Goal: Task Accomplishment & Management: Manage account settings

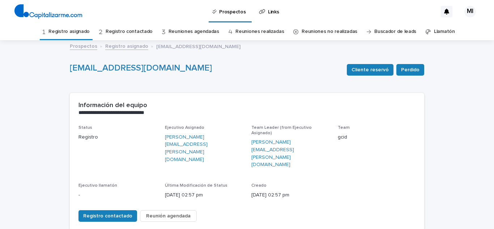
click at [72, 33] on link "Registro asignado" at bounding box center [69, 31] width 41 height 17
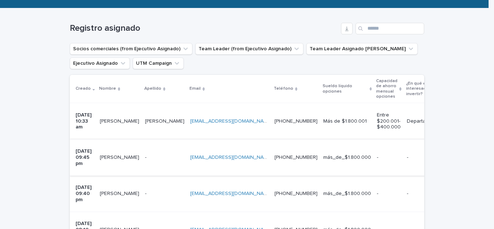
scroll to position [109, 0]
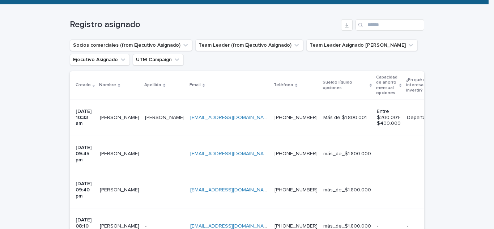
click at [114, 116] on p "[PERSON_NAME]" at bounding box center [120, 117] width 41 height 8
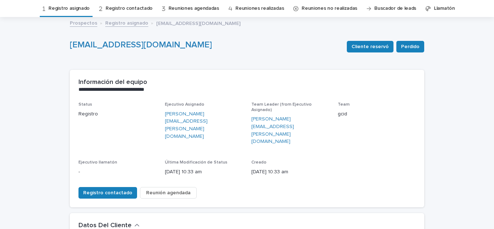
scroll to position [181, 0]
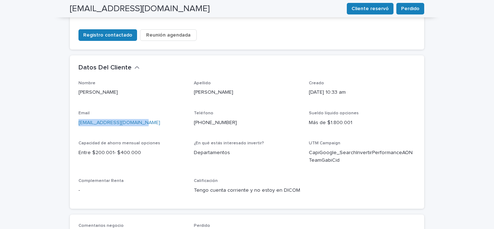
drag, startPoint x: 157, startPoint y: 98, endPoint x: 51, endPoint y: 106, distance: 106.0
click at [51, 106] on div "**********" at bounding box center [247, 121] width 494 height 523
copy link "[EMAIL_ADDRESS][DOMAIN_NAME]"
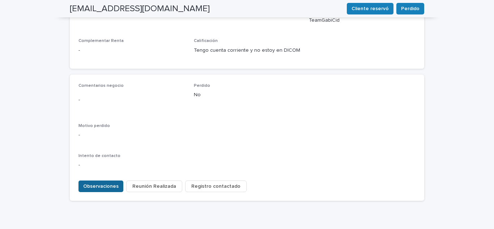
scroll to position [328, 0]
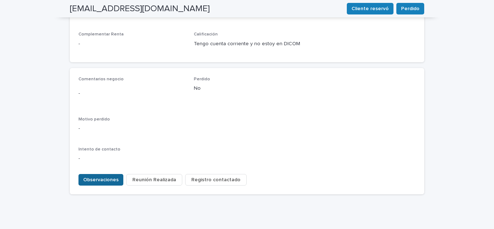
click at [100, 176] on span "Observaciones" at bounding box center [100, 179] width 35 height 7
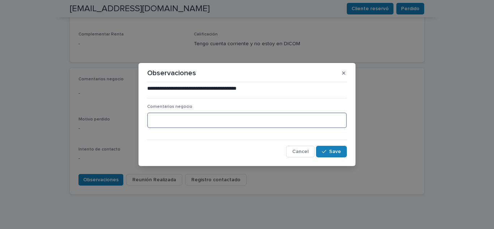
click at [161, 114] on textarea at bounding box center [247, 121] width 200 height 16
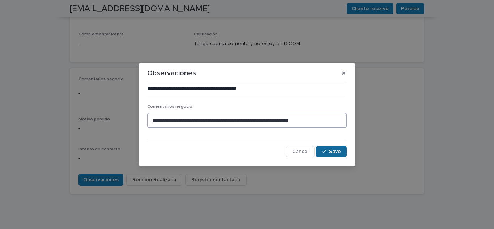
type textarea "**********"
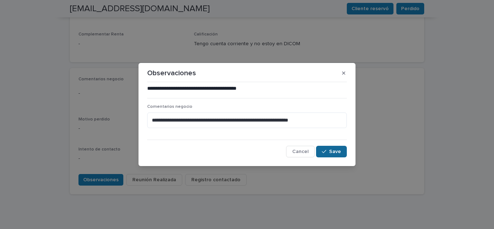
click at [336, 146] on button "Save" at bounding box center [331, 152] width 31 height 12
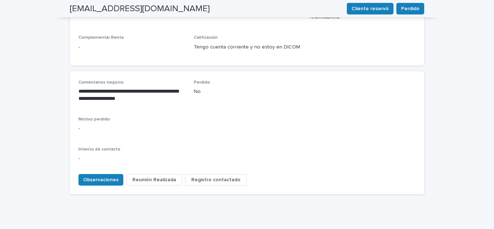
click at [203, 176] on span "Registro contactado" at bounding box center [215, 179] width 49 height 7
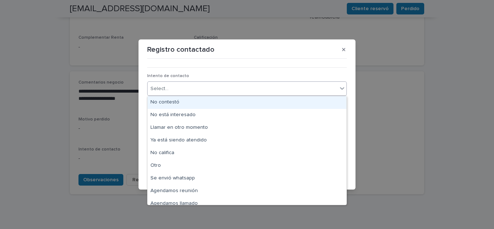
click at [170, 88] on div "Select..." at bounding box center [243, 89] width 190 height 12
click at [174, 106] on div "No contestó" at bounding box center [247, 102] width 199 height 13
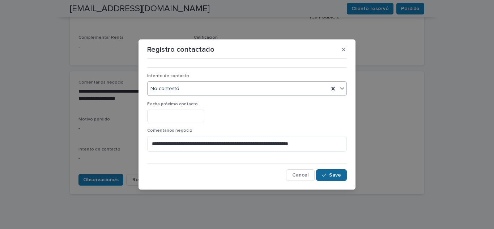
click at [332, 177] on span "Save" at bounding box center [335, 175] width 12 height 5
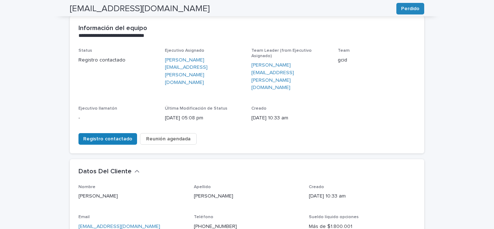
scroll to position [0, 0]
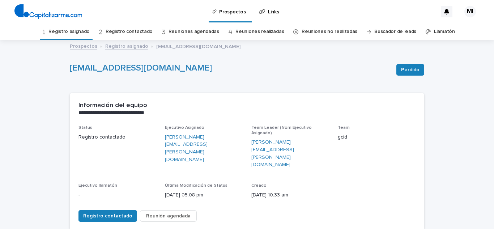
click at [75, 37] on link "Registro asignado" at bounding box center [69, 31] width 41 height 17
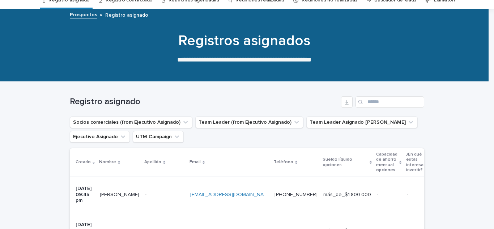
scroll to position [72, 0]
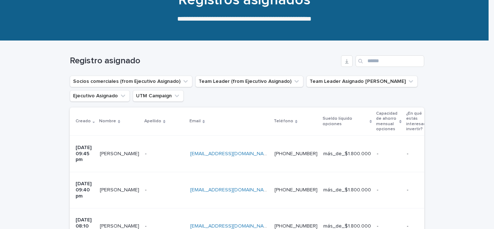
click at [115, 149] on p "[PERSON_NAME]" at bounding box center [120, 153] width 41 height 8
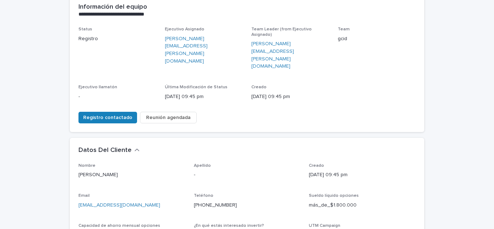
scroll to position [109, 0]
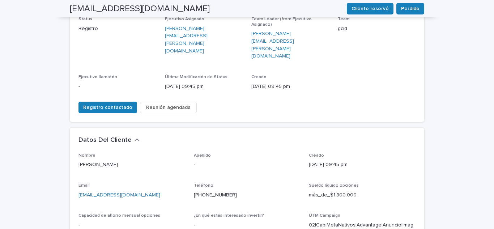
drag, startPoint x: 169, startPoint y: 166, endPoint x: 53, endPoint y: 169, distance: 116.2
click at [53, 169] on div "**********" at bounding box center [247, 201] width 494 height 538
copy link "[EMAIL_ADDRESS][DOMAIN_NAME]"
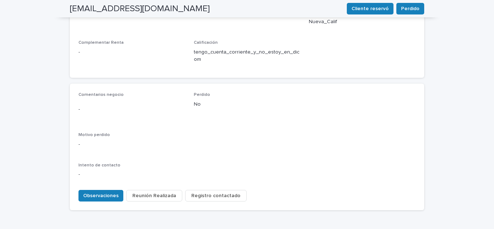
scroll to position [343, 0]
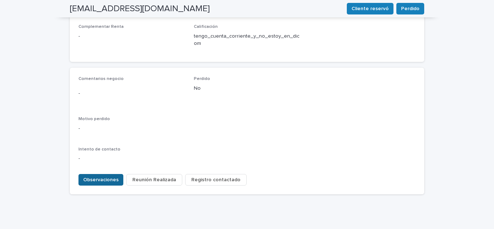
click at [91, 176] on span "Observaciones" at bounding box center [100, 179] width 35 height 7
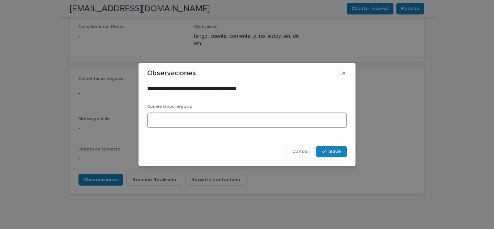
click at [161, 119] on textarea at bounding box center [247, 121] width 200 height 16
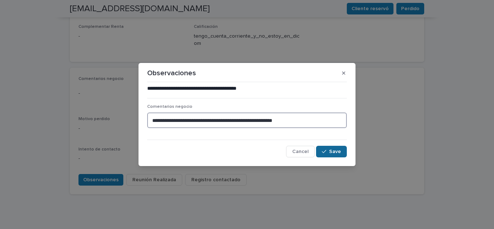
type textarea "**********"
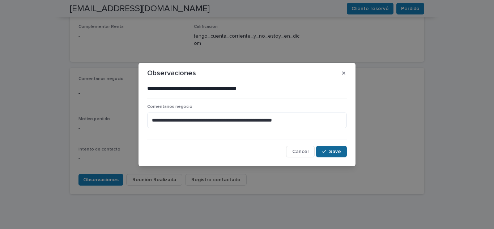
click at [333, 152] on span "Save" at bounding box center [335, 151] width 12 height 5
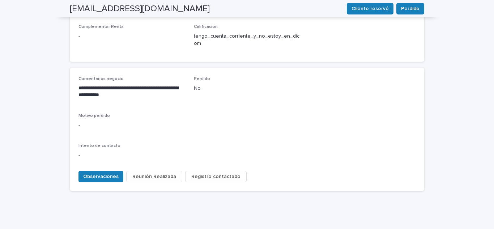
scroll to position [340, 0]
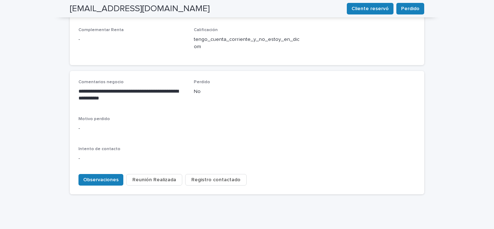
click at [208, 176] on span "Registro contactado" at bounding box center [215, 179] width 49 height 7
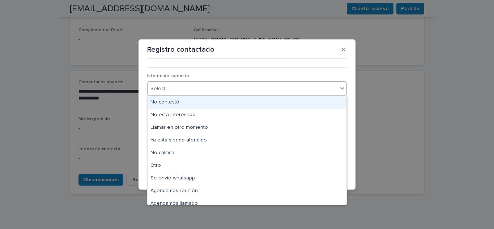
click at [187, 89] on div "Select..." at bounding box center [243, 89] width 190 height 12
click at [172, 102] on div "No contestó" at bounding box center [247, 102] width 199 height 13
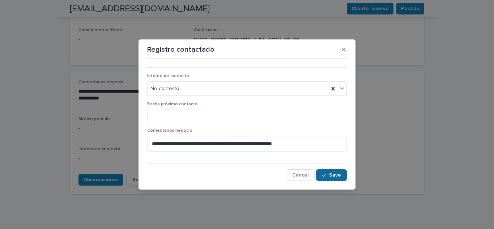
click at [338, 174] on span "Save" at bounding box center [335, 175] width 12 height 5
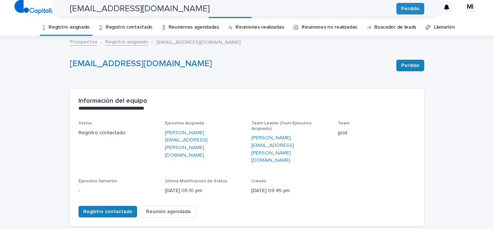
scroll to position [0, 0]
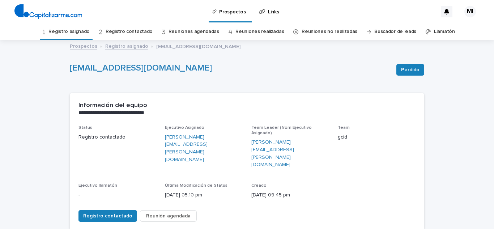
click at [68, 34] on link "Registro asignado" at bounding box center [69, 31] width 41 height 17
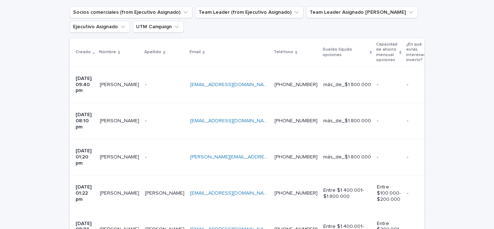
scroll to position [145, 0]
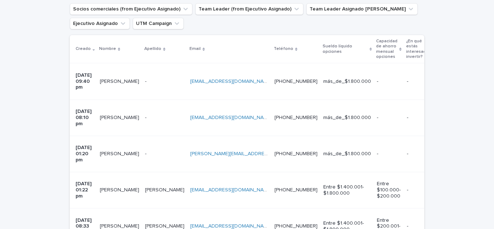
click at [118, 113] on p "[PERSON_NAME]" at bounding box center [120, 117] width 41 height 8
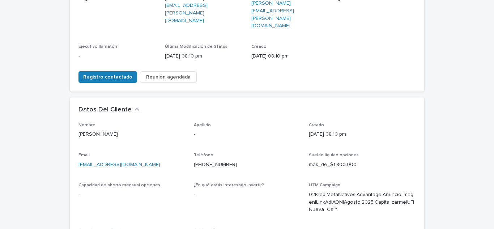
scroll to position [145, 0]
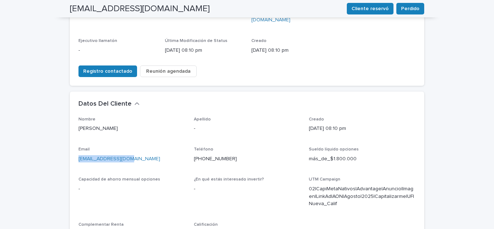
drag, startPoint x: 135, startPoint y: 134, endPoint x: 57, endPoint y: 139, distance: 78.3
click at [57, 139] on div "**********" at bounding box center [247, 165] width 494 height 538
copy link "[EMAIL_ADDRESS][DOMAIN_NAME]"
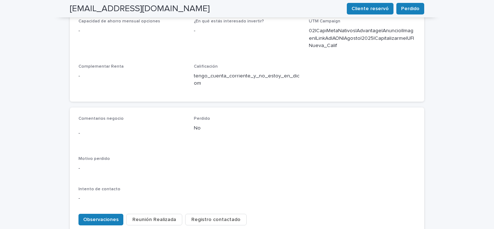
scroll to position [326, 0]
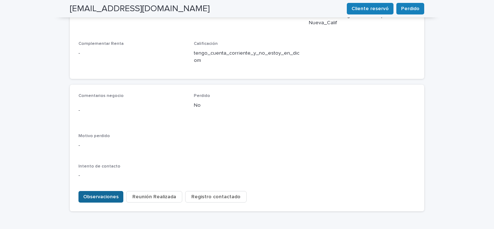
click at [101, 193] on span "Observaciones" at bounding box center [100, 196] width 35 height 7
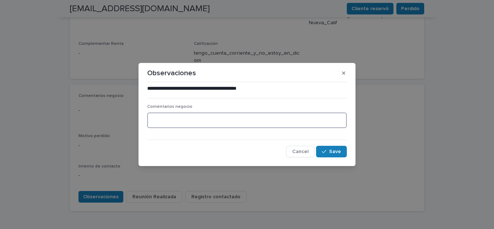
click at [179, 125] on textarea at bounding box center [247, 121] width 200 height 16
type textarea "*"
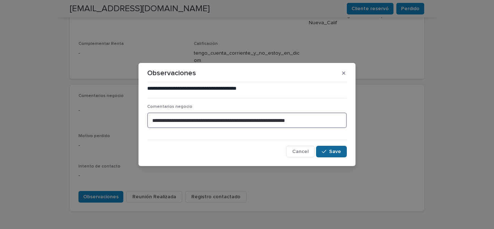
type textarea "**********"
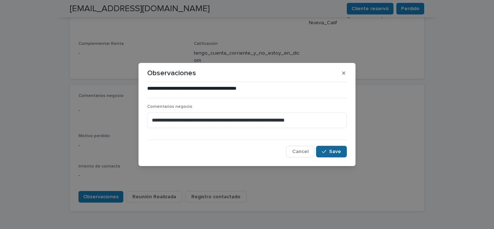
click at [338, 151] on span "Save" at bounding box center [335, 151] width 12 height 5
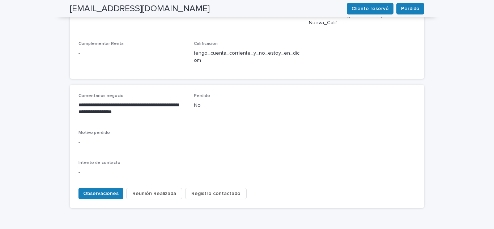
click at [209, 190] on span "Registro contactado" at bounding box center [215, 193] width 49 height 7
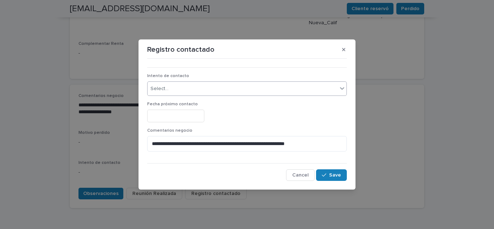
click at [193, 89] on div "Select..." at bounding box center [243, 89] width 190 height 12
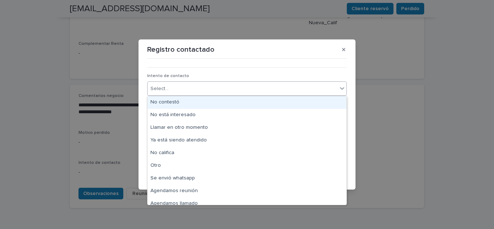
click at [182, 105] on div "No contestó" at bounding box center [247, 102] width 199 height 13
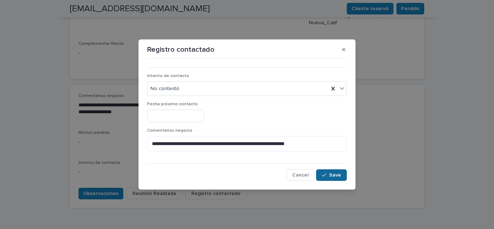
click at [328, 175] on div "button" at bounding box center [325, 175] width 7 height 5
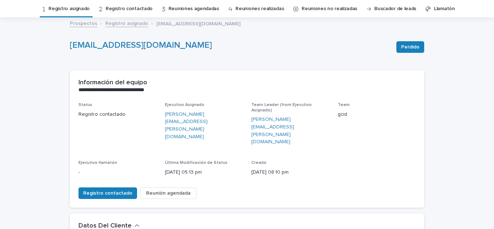
scroll to position [0, 0]
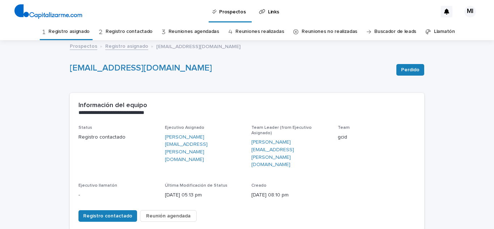
click at [82, 30] on link "Registro asignado" at bounding box center [69, 31] width 41 height 17
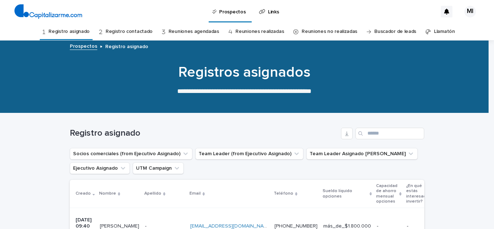
scroll to position [145, 0]
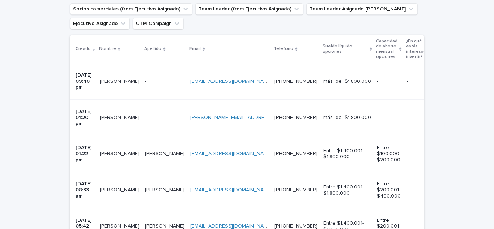
click at [115, 77] on p "[PERSON_NAME]" at bounding box center [120, 81] width 41 height 8
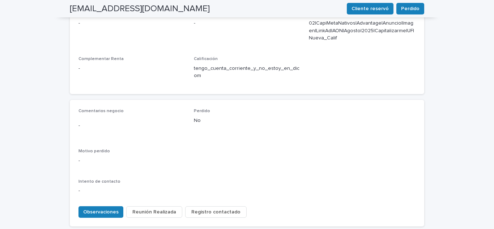
scroll to position [326, 0]
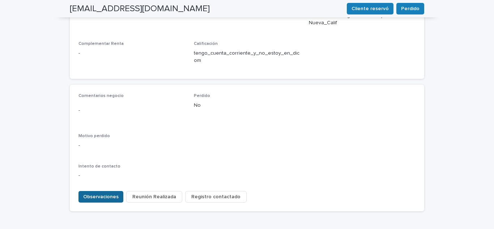
click at [104, 193] on span "Observaciones" at bounding box center [100, 196] width 35 height 7
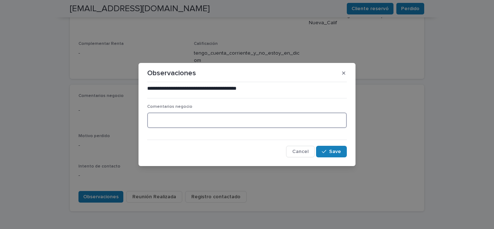
click at [185, 122] on textarea at bounding box center [247, 121] width 200 height 16
type textarea "**********"
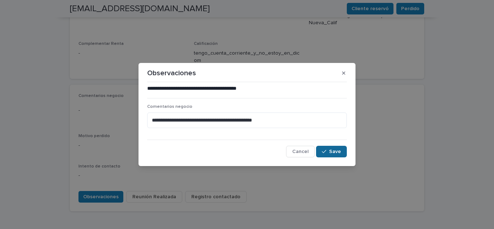
click at [338, 151] on span "Save" at bounding box center [335, 151] width 12 height 5
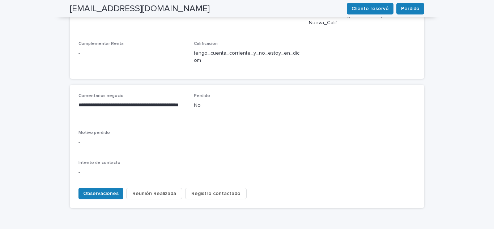
click at [198, 188] on button "Registro contactado" at bounding box center [216, 194] width 62 height 12
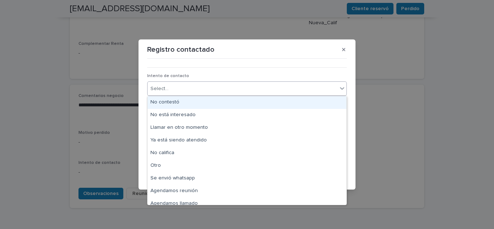
click at [193, 85] on div "Select..." at bounding box center [243, 89] width 190 height 12
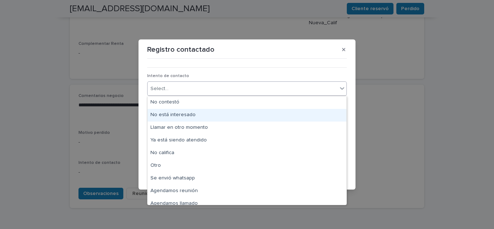
click at [190, 115] on div "No está interesado" at bounding box center [247, 115] width 199 height 13
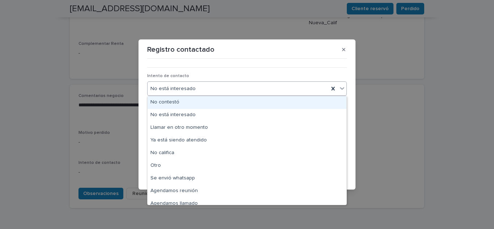
click at [218, 90] on div "No está interesado" at bounding box center [238, 89] width 181 height 12
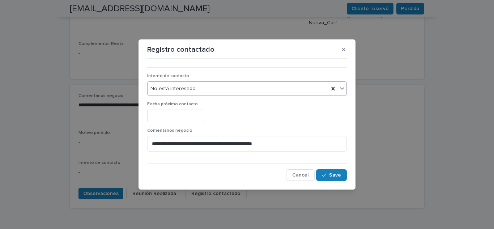
click at [218, 90] on div "No está interesado" at bounding box center [238, 89] width 181 height 12
click at [337, 173] on span "Save" at bounding box center [335, 175] width 12 height 5
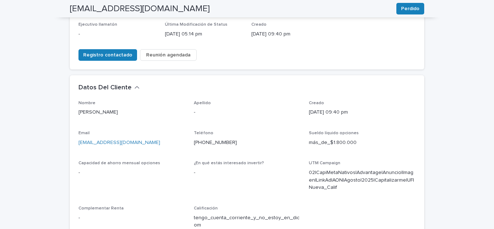
scroll to position [145, 0]
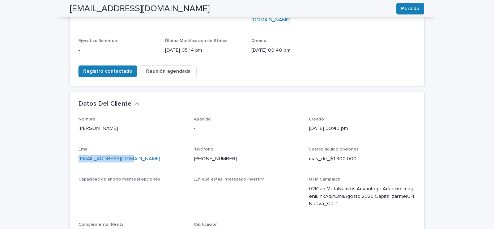
drag, startPoint x: 131, startPoint y: 132, endPoint x: 75, endPoint y: 132, distance: 56.5
click at [75, 132] on div "Nombre [PERSON_NAME] Apellido - Creado [DATE] 09:40 pm Email [EMAIL_ADDRESS][DO…" at bounding box center [247, 188] width 355 height 143
copy link "[EMAIL_ADDRESS][DOMAIN_NAME]"
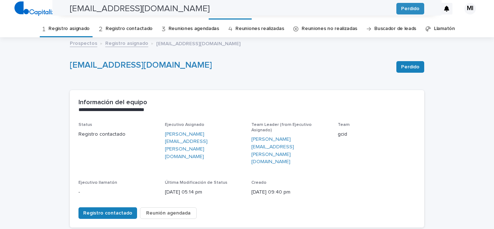
scroll to position [0, 0]
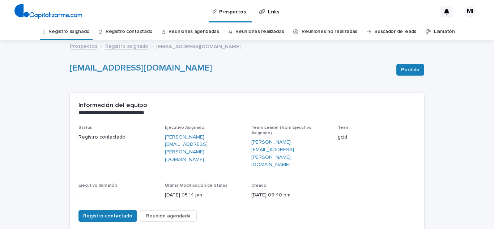
click at [85, 34] on link "Registro asignado" at bounding box center [69, 31] width 41 height 17
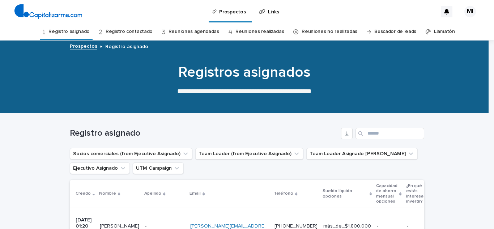
scroll to position [72, 0]
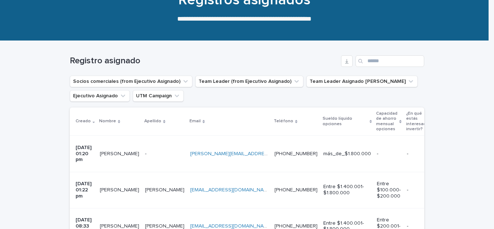
click at [117, 149] on p "[PERSON_NAME]" at bounding box center [120, 153] width 41 height 8
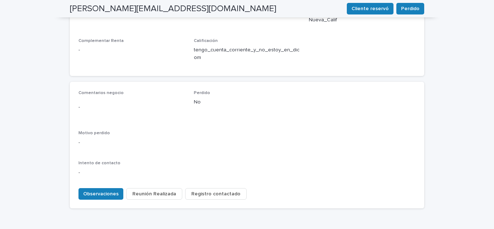
scroll to position [343, 0]
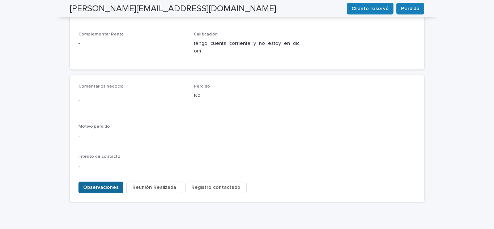
click at [100, 184] on span "Observaciones" at bounding box center [100, 187] width 35 height 7
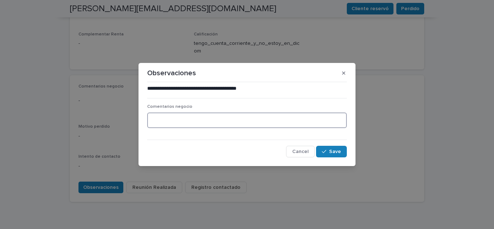
click at [166, 120] on textarea at bounding box center [247, 121] width 200 height 16
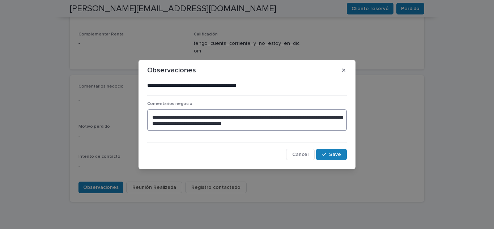
click at [274, 117] on textarea "**********" at bounding box center [247, 120] width 200 height 22
type textarea "**********"
click at [337, 155] on span "Save" at bounding box center [335, 154] width 12 height 5
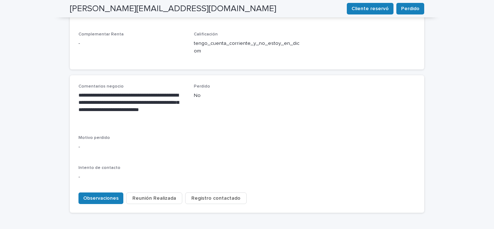
click at [211, 195] on span "Registro contactado" at bounding box center [215, 198] width 49 height 7
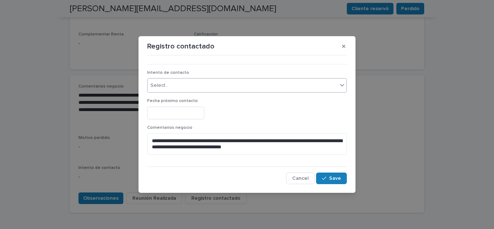
click at [186, 88] on div "Select..." at bounding box center [243, 86] width 190 height 12
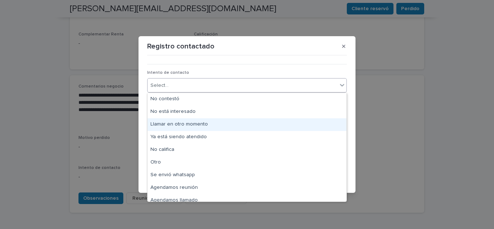
click at [188, 126] on div "Llamar en otro momento" at bounding box center [247, 124] width 199 height 13
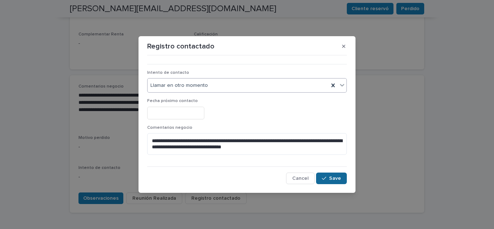
click at [340, 177] on span "Save" at bounding box center [335, 178] width 12 height 5
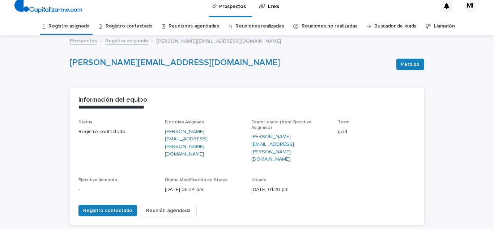
scroll to position [0, 0]
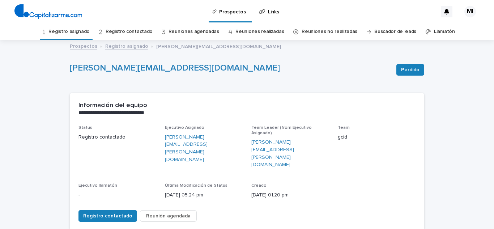
click at [78, 35] on link "Registro asignado" at bounding box center [69, 31] width 41 height 17
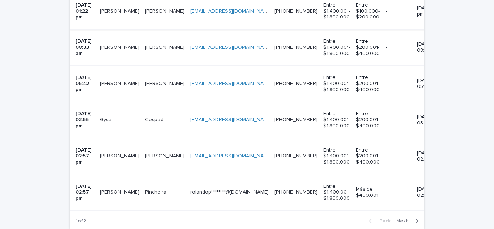
scroll to position [217, 0]
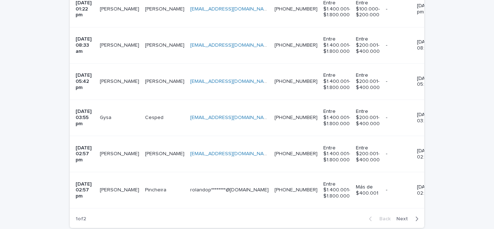
click at [115, 7] on p "[PERSON_NAME]" at bounding box center [120, 9] width 41 height 8
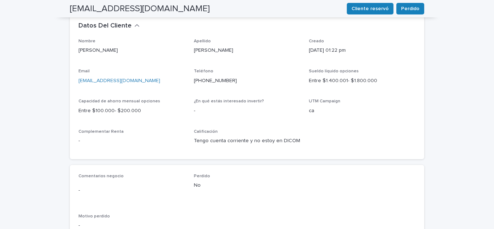
scroll to position [290, 0]
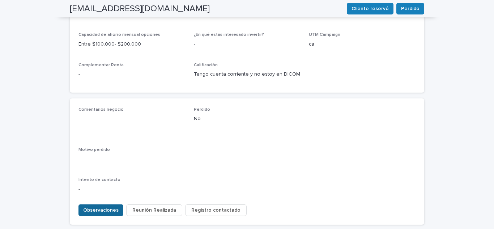
click at [100, 207] on span "Observaciones" at bounding box center [100, 210] width 35 height 7
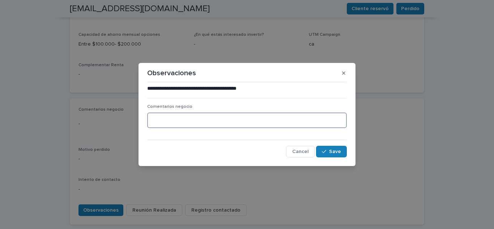
click at [166, 122] on textarea at bounding box center [247, 121] width 200 height 16
type textarea "**********"
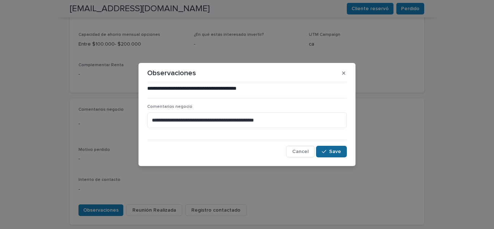
click at [332, 155] on button "Save" at bounding box center [331, 152] width 31 height 12
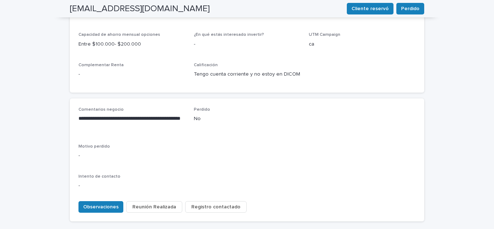
click at [229, 203] on span "Registro contactado" at bounding box center [215, 206] width 49 height 7
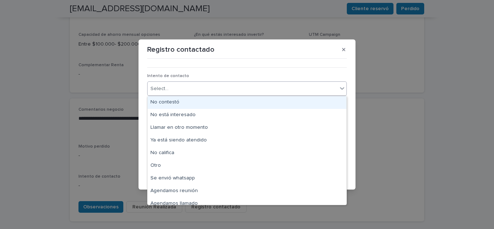
click at [207, 87] on div "Select..." at bounding box center [243, 89] width 190 height 12
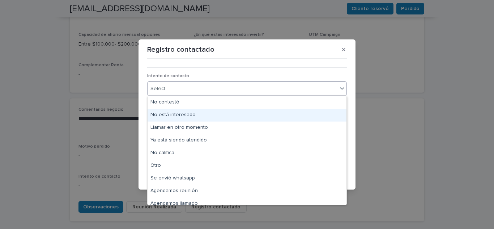
click at [179, 114] on div "No está interesado" at bounding box center [247, 115] width 199 height 13
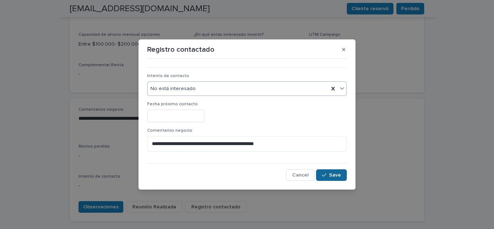
click at [329, 176] on div "button" at bounding box center [325, 175] width 7 height 5
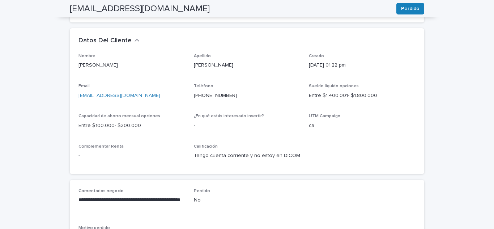
scroll to position [27, 0]
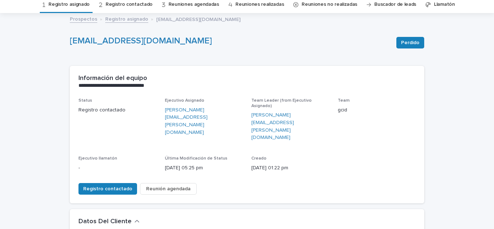
click at [73, 8] on link "Registro asignado" at bounding box center [69, 4] width 41 height 17
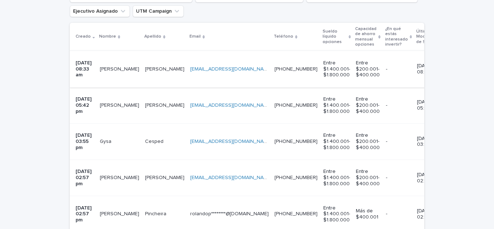
scroll to position [145, 0]
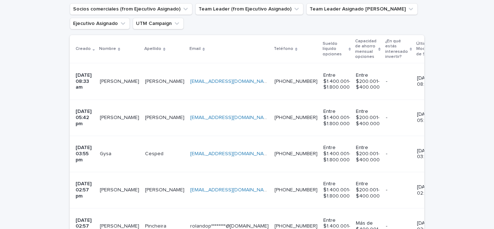
click at [113, 149] on p "Gysa" at bounding box center [106, 153] width 13 height 8
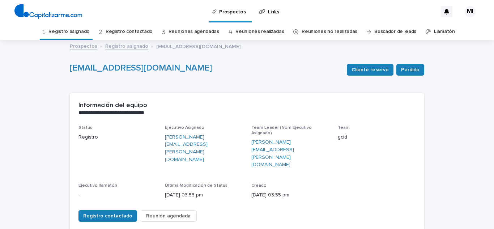
click at [73, 32] on link "Registro asignado" at bounding box center [69, 31] width 41 height 17
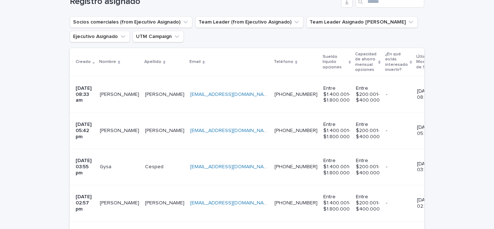
scroll to position [145, 0]
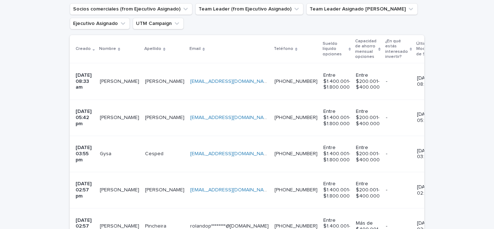
click at [114, 77] on p "[PERSON_NAME]" at bounding box center [120, 81] width 41 height 8
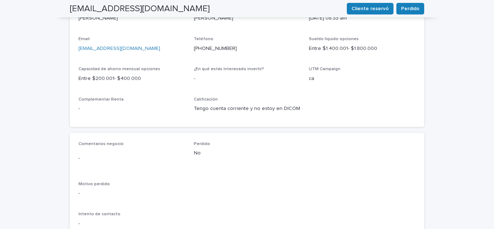
scroll to position [320, 0]
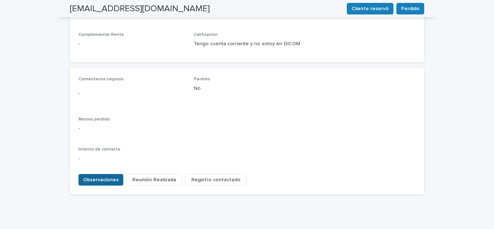
click at [93, 176] on span "Observaciones" at bounding box center [100, 179] width 35 height 7
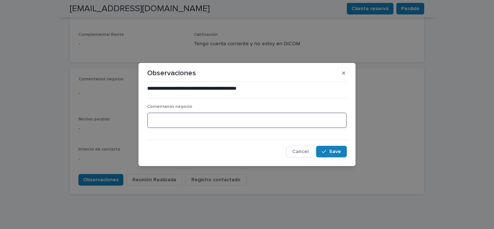
click at [185, 119] on textarea at bounding box center [247, 121] width 200 height 16
click at [149, 120] on textarea "**********" at bounding box center [247, 121] width 200 height 16
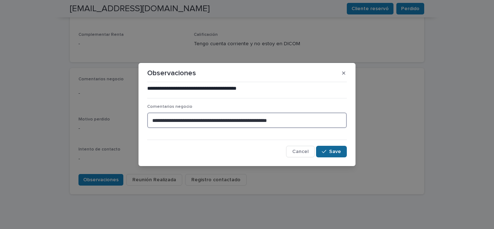
type textarea "**********"
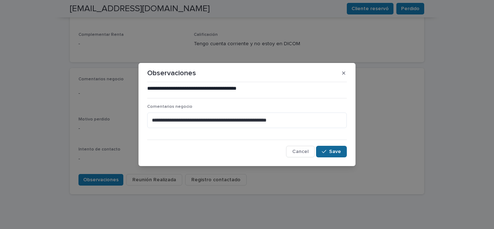
click at [329, 155] on button "Save" at bounding box center [331, 152] width 31 height 12
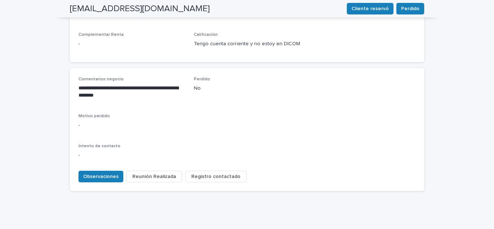
scroll to position [317, 0]
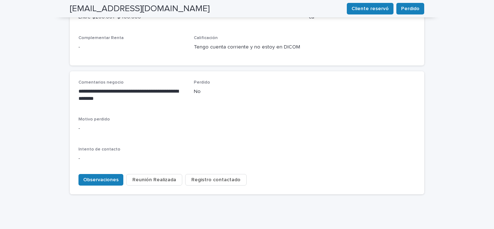
click at [208, 176] on span "Registro contactado" at bounding box center [215, 179] width 49 height 7
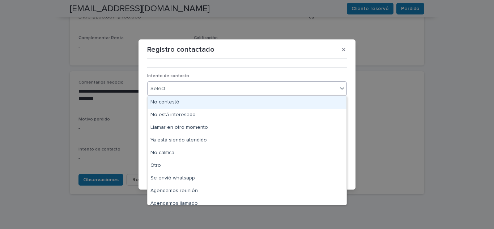
click at [184, 86] on div "Select..." at bounding box center [243, 89] width 190 height 12
click at [177, 101] on div "No contestó" at bounding box center [247, 102] width 199 height 13
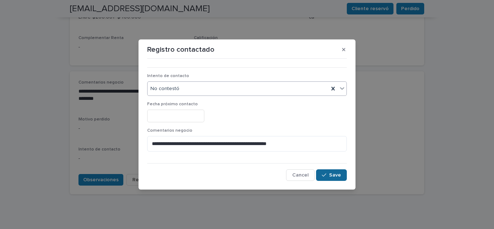
click at [332, 175] on span "Save" at bounding box center [335, 175] width 12 height 5
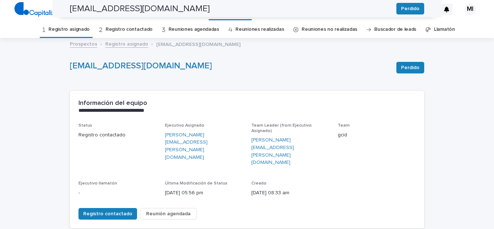
scroll to position [0, 0]
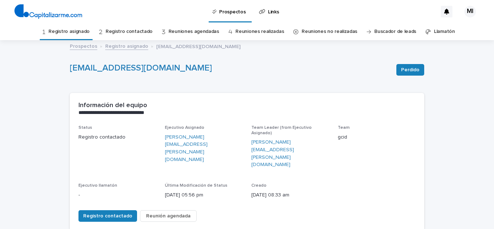
click at [70, 37] on link "Registro asignado" at bounding box center [69, 31] width 41 height 17
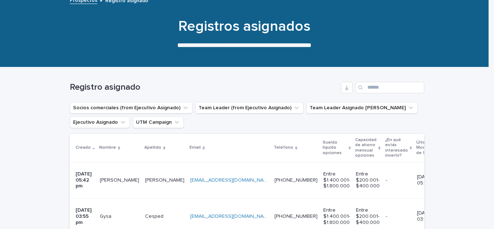
scroll to position [109, 0]
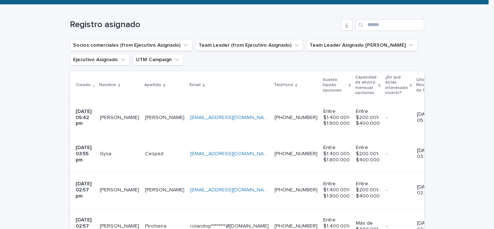
click at [119, 117] on p "[PERSON_NAME]" at bounding box center [120, 117] width 41 height 8
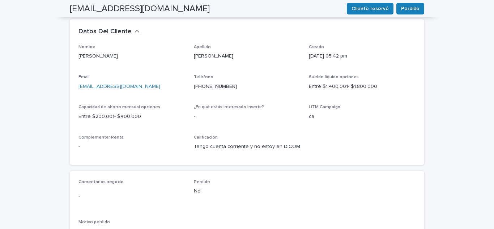
scroll to position [320, 0]
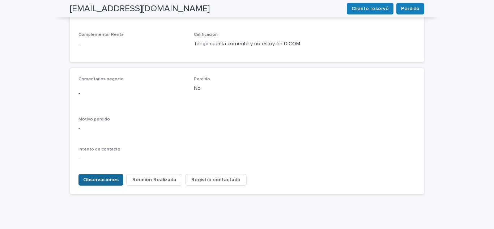
click at [100, 176] on span "Observaciones" at bounding box center [100, 179] width 35 height 7
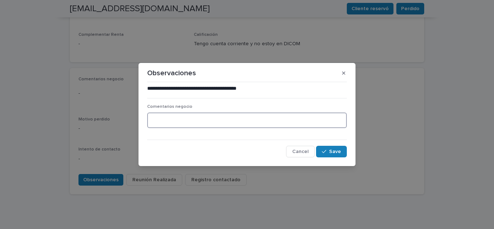
paste textarea "**********"
drag, startPoint x: 201, startPoint y: 120, endPoint x: 229, endPoint y: 121, distance: 27.9
click at [229, 121] on textarea "**********" at bounding box center [247, 121] width 200 height 16
type textarea "**********"
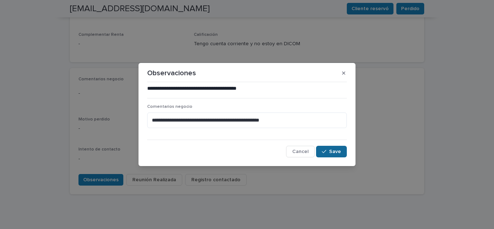
click at [325, 151] on icon "button" at bounding box center [324, 151] width 4 height 5
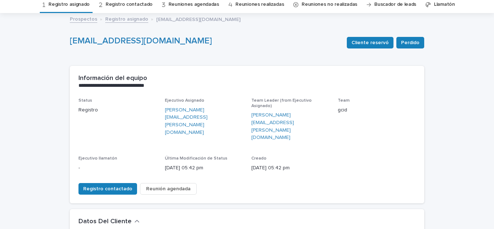
scroll to position [0, 0]
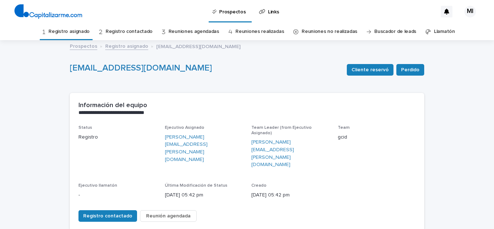
click at [81, 33] on link "Registro asignado" at bounding box center [69, 31] width 41 height 17
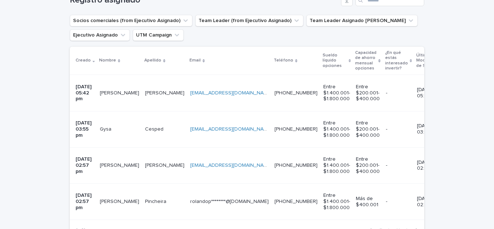
scroll to position [145, 0]
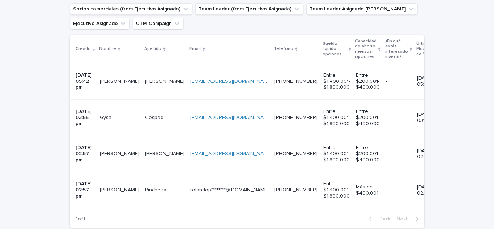
click at [114, 79] on p "[PERSON_NAME]" at bounding box center [120, 81] width 41 height 8
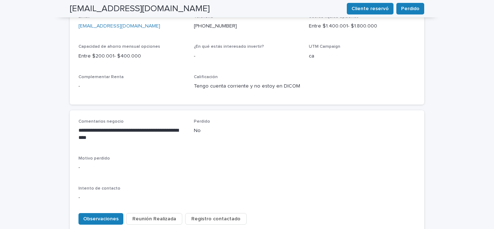
scroll to position [317, 0]
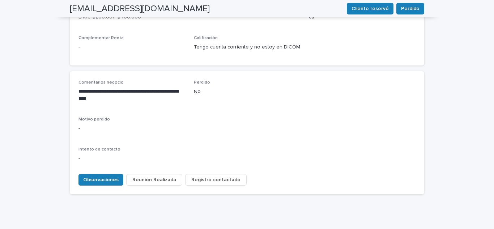
click at [219, 176] on span "Registro contactado" at bounding box center [215, 179] width 49 height 7
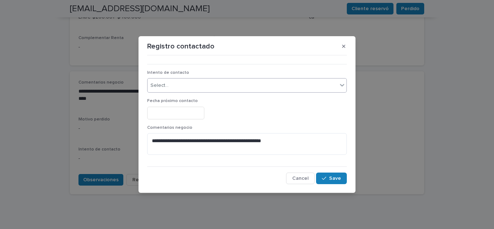
click at [178, 86] on div "Select..." at bounding box center [243, 86] width 190 height 12
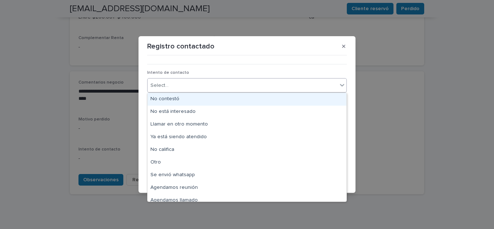
click at [178, 100] on div "No contestó" at bounding box center [247, 99] width 199 height 13
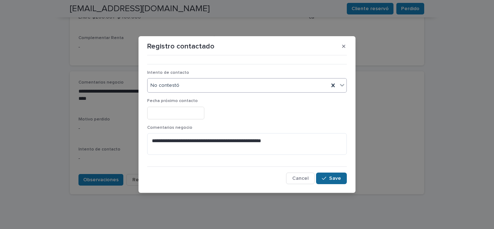
click at [339, 180] on span "Save" at bounding box center [335, 178] width 12 height 5
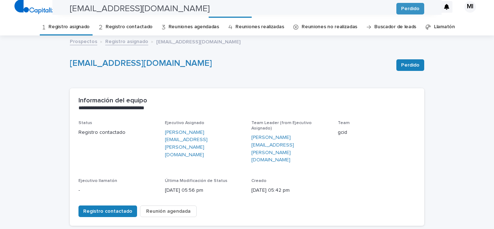
scroll to position [0, 0]
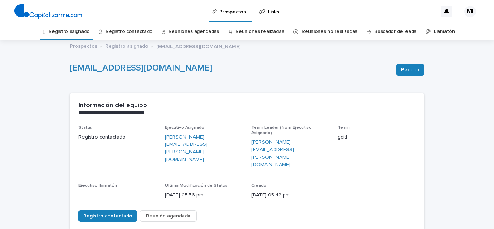
click at [71, 36] on link "Registro asignado" at bounding box center [69, 31] width 41 height 17
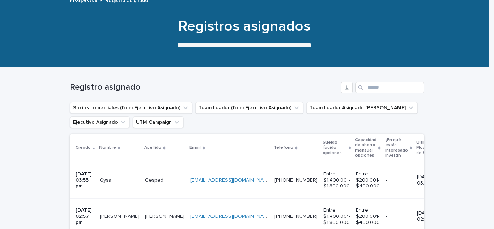
scroll to position [145, 0]
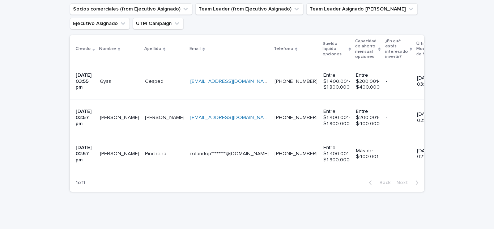
click at [113, 81] on p "Gysa" at bounding box center [106, 81] width 13 height 8
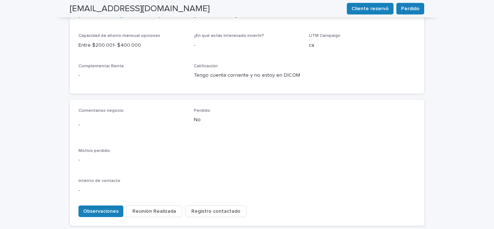
scroll to position [290, 0]
click at [96, 205] on button "Observaciones" at bounding box center [101, 211] width 45 height 12
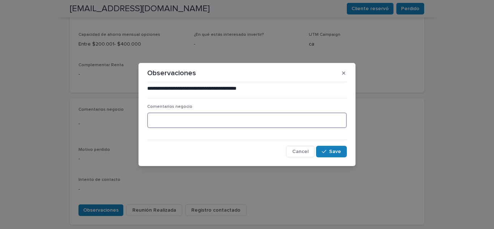
paste textarea "**********"
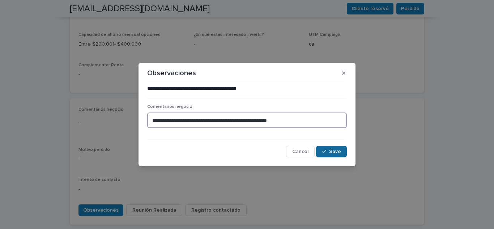
type textarea "**********"
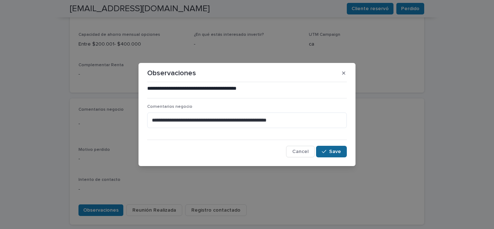
click at [337, 153] on span "Save" at bounding box center [335, 151] width 12 height 5
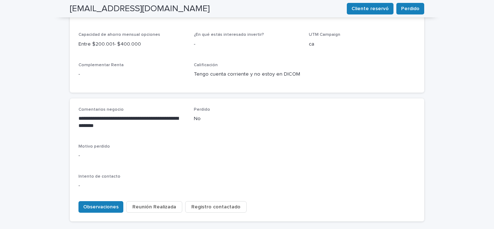
click at [210, 203] on span "Registro contactado" at bounding box center [215, 206] width 49 height 7
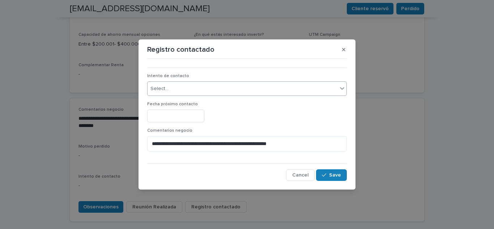
click at [173, 87] on div "Select..." at bounding box center [243, 89] width 190 height 12
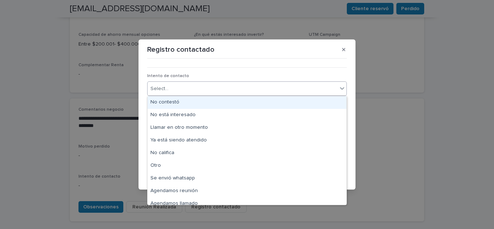
click at [178, 104] on div "No contestó" at bounding box center [247, 102] width 199 height 13
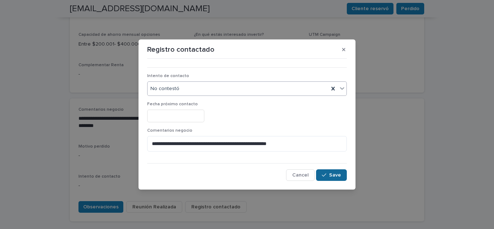
click at [344, 174] on button "Save" at bounding box center [331, 175] width 31 height 12
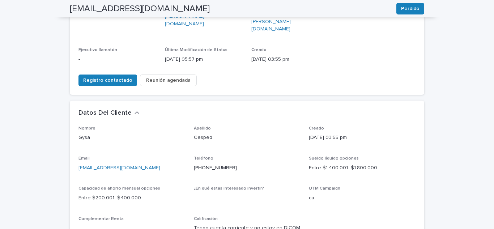
scroll to position [0, 0]
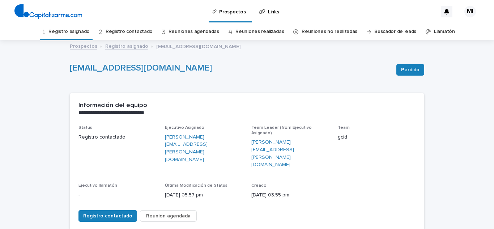
click at [78, 35] on link "Registro asignado" at bounding box center [69, 31] width 41 height 17
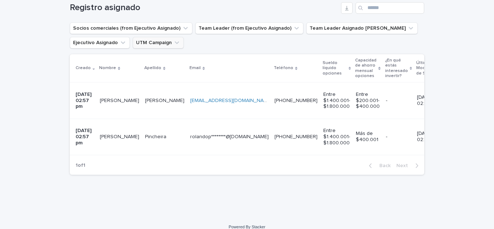
scroll to position [127, 0]
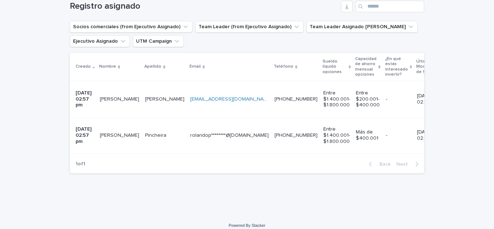
click at [113, 131] on p "[PERSON_NAME]" at bounding box center [120, 135] width 41 height 8
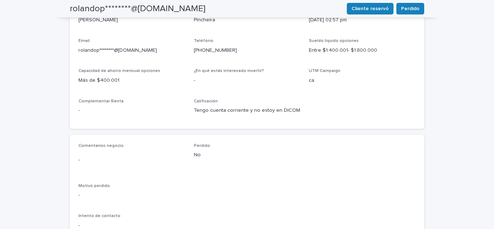
scroll to position [290, 0]
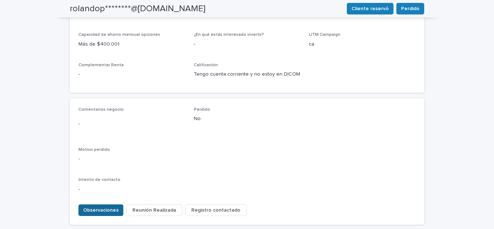
click at [107, 207] on span "Observaciones" at bounding box center [100, 210] width 35 height 7
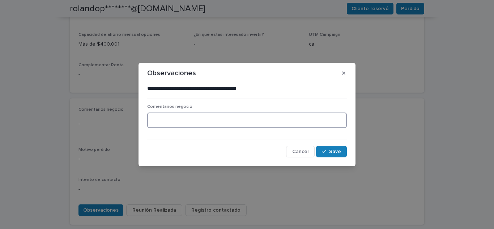
paste textarea "**********"
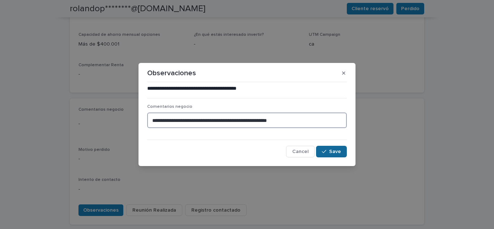
type textarea "**********"
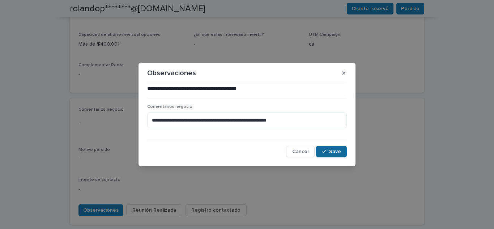
click at [333, 153] on span "Save" at bounding box center [335, 151] width 12 height 5
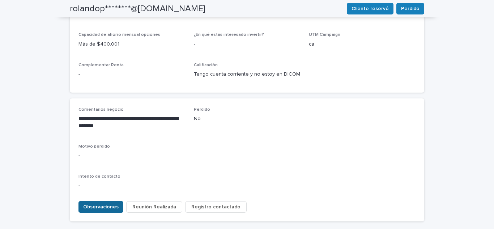
click at [100, 203] on span "Observaciones" at bounding box center [100, 206] width 35 height 7
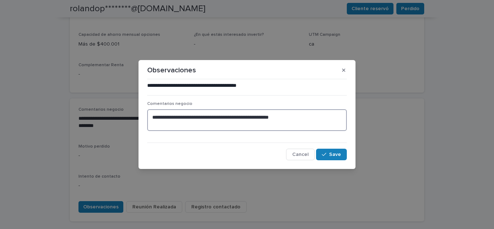
click at [211, 118] on textarea "**********" at bounding box center [247, 120] width 200 height 22
click at [213, 118] on textarea "**********" at bounding box center [247, 120] width 200 height 22
click at [213, 117] on textarea "**********" at bounding box center [247, 120] width 200 height 22
type textarea "**********"
click at [334, 155] on span "Save" at bounding box center [335, 154] width 12 height 5
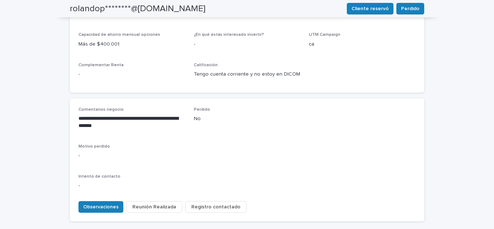
click at [208, 203] on span "Registro contactado" at bounding box center [215, 206] width 49 height 7
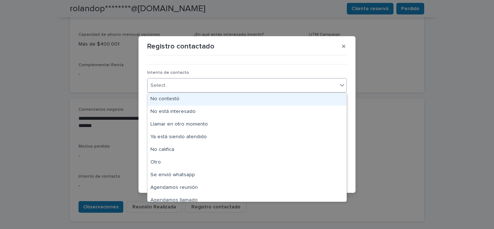
click at [194, 89] on div "Select..." at bounding box center [243, 86] width 190 height 12
click at [179, 100] on div "No contestó" at bounding box center [247, 99] width 199 height 13
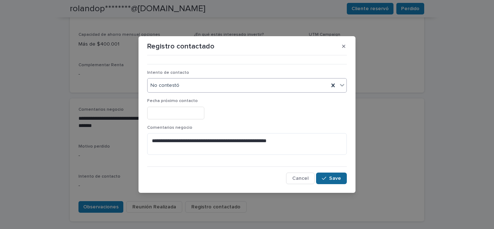
click at [341, 178] on button "Save" at bounding box center [331, 179] width 31 height 12
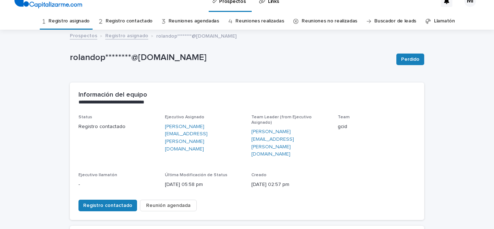
scroll to position [0, 0]
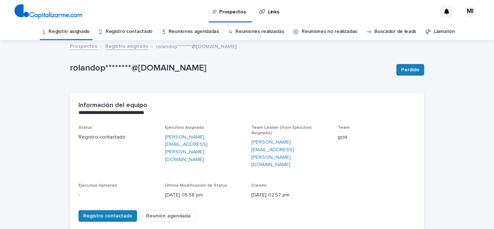
click at [80, 34] on link "Registro asignado" at bounding box center [69, 31] width 41 height 17
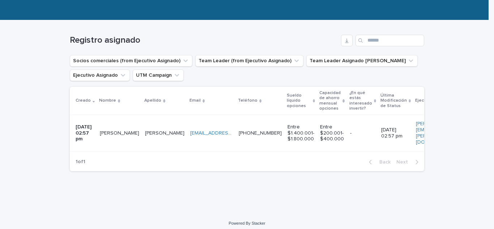
scroll to position [97, 0]
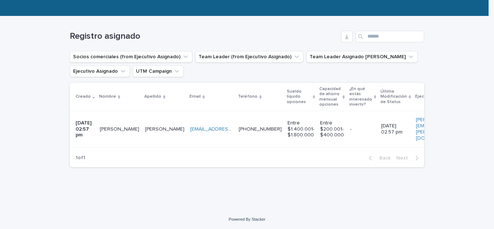
click at [116, 126] on p "[PERSON_NAME]" at bounding box center [120, 129] width 41 height 8
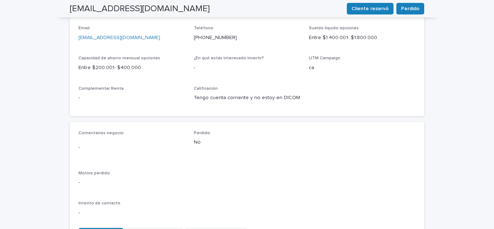
scroll to position [290, 0]
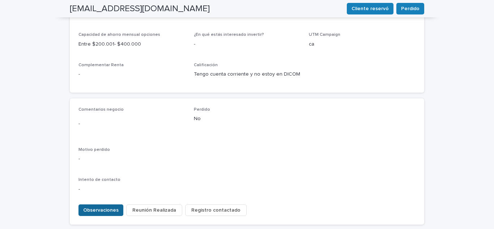
click at [102, 207] on span "Observaciones" at bounding box center [100, 210] width 35 height 7
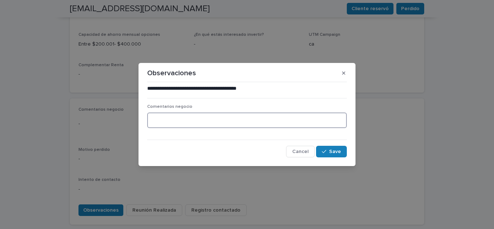
paste textarea "**********"
drag, startPoint x: 201, startPoint y: 121, endPoint x: 229, endPoint y: 122, distance: 28.3
click at [229, 122] on textarea "**********" at bounding box center [247, 121] width 200 height 16
type textarea "**********"
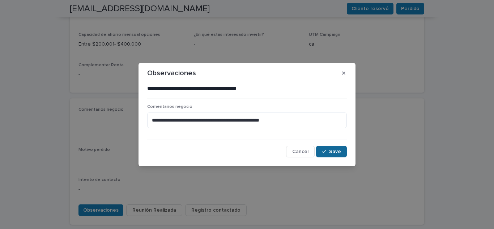
click at [326, 149] on icon "button" at bounding box center [324, 151] width 4 height 5
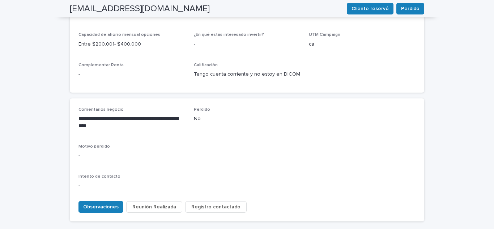
click at [219, 203] on span "Registro contactado" at bounding box center [215, 206] width 49 height 7
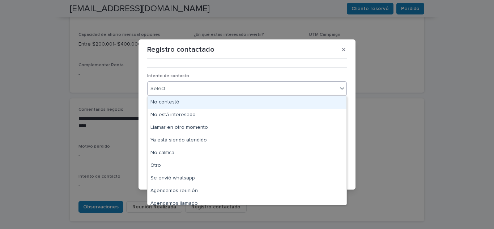
click at [183, 85] on div "Select..." at bounding box center [243, 89] width 190 height 12
click at [179, 101] on div "No contestó" at bounding box center [247, 102] width 199 height 13
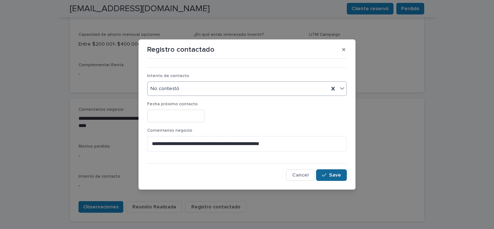
click at [341, 172] on button "Save" at bounding box center [331, 175] width 31 height 12
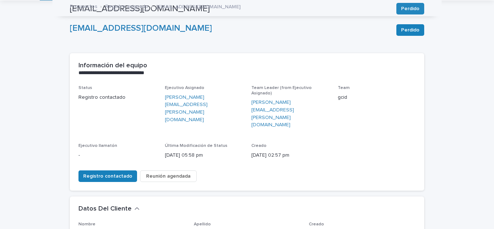
scroll to position [0, 0]
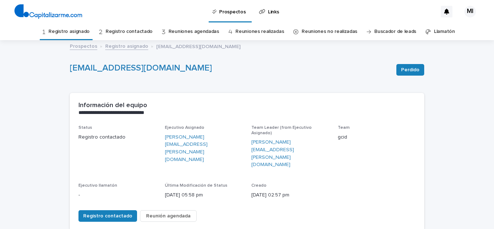
click at [129, 30] on link "Registro contactado" at bounding box center [129, 31] width 47 height 17
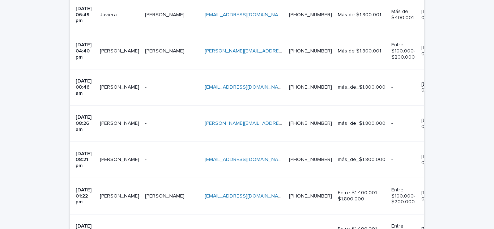
scroll to position [434, 0]
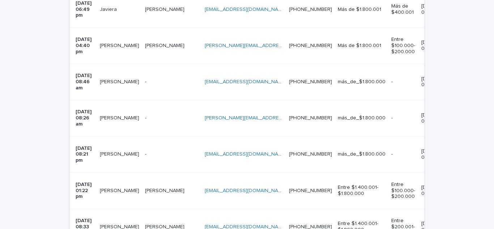
click at [113, 223] on p "[PERSON_NAME]" at bounding box center [120, 227] width 41 height 8
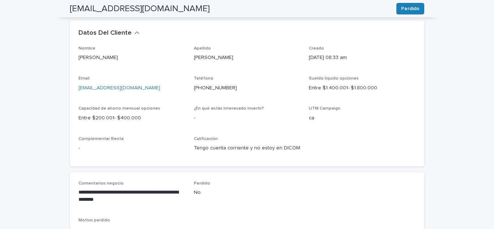
scroll to position [277, 0]
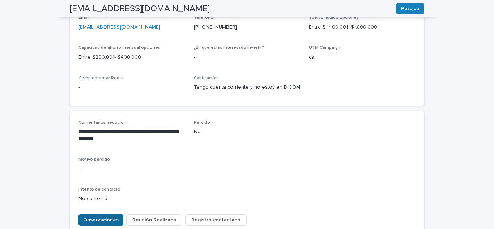
click at [100, 214] on button "Observaciones" at bounding box center [101, 220] width 45 height 12
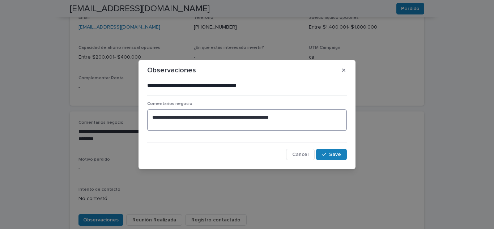
click at [213, 118] on textarea "**********" at bounding box center [247, 120] width 200 height 22
type textarea "**********"
click at [330, 152] on button "Save" at bounding box center [331, 155] width 31 height 12
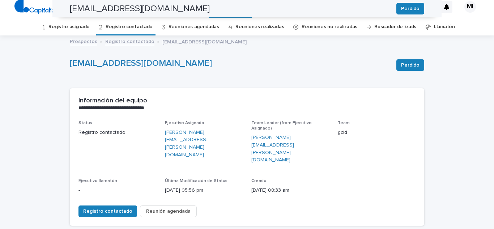
scroll to position [0, 0]
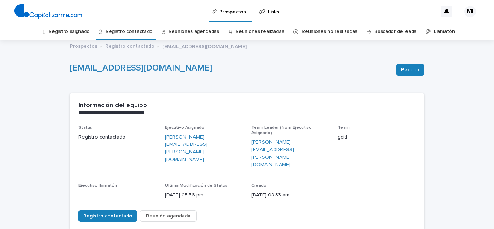
click at [89, 35] on link "Registro asignado" at bounding box center [69, 31] width 41 height 17
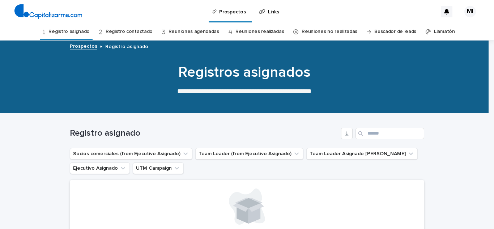
click at [128, 39] on link "Registro contactado" at bounding box center [129, 31] width 47 height 17
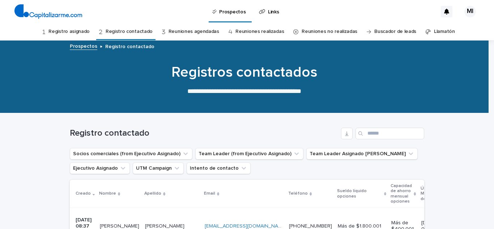
click at [130, 30] on link "Registro contactado" at bounding box center [129, 31] width 47 height 17
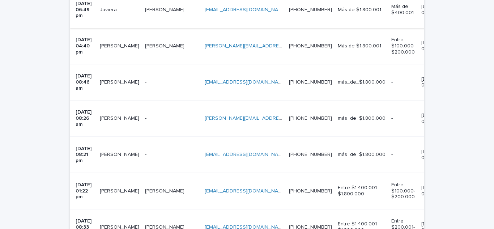
scroll to position [434, 0]
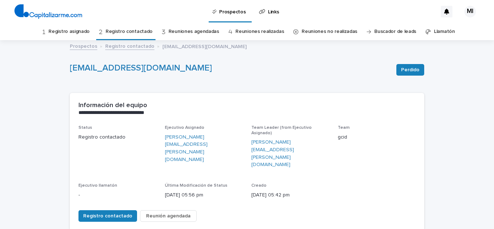
click at [123, 32] on link "Registro contactado" at bounding box center [129, 31] width 47 height 17
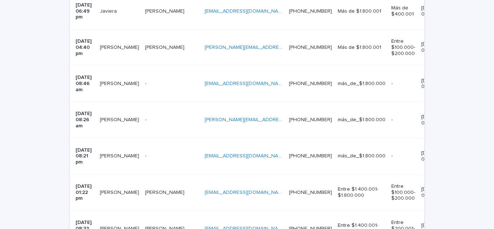
scroll to position [434, 0]
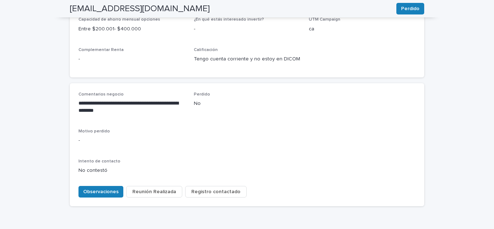
scroll to position [317, 0]
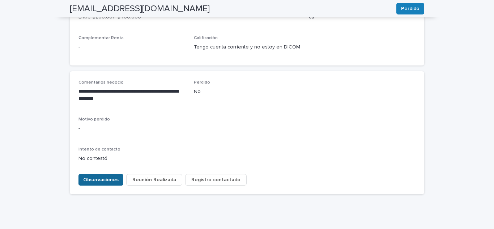
click at [104, 176] on span "Observaciones" at bounding box center [100, 179] width 35 height 7
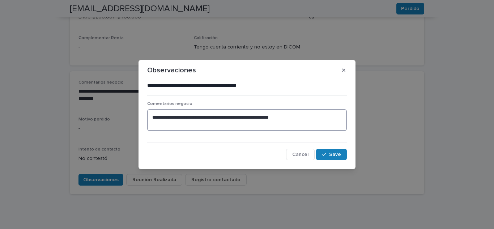
click at [213, 117] on textarea "**********" at bounding box center [247, 120] width 200 height 22
type textarea "**********"
click at [339, 155] on span "Save" at bounding box center [335, 154] width 12 height 5
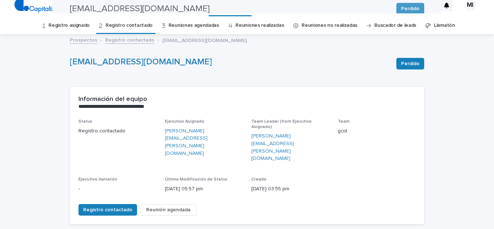
scroll to position [0, 0]
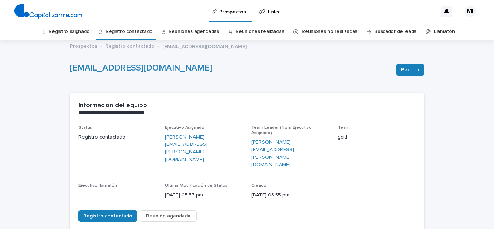
click at [126, 29] on link "Registro contactado" at bounding box center [129, 31] width 47 height 17
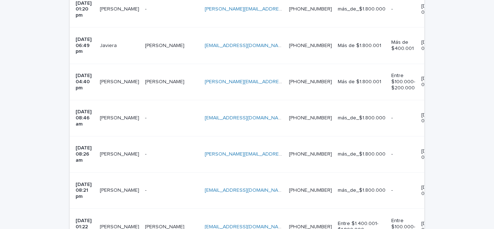
scroll to position [471, 0]
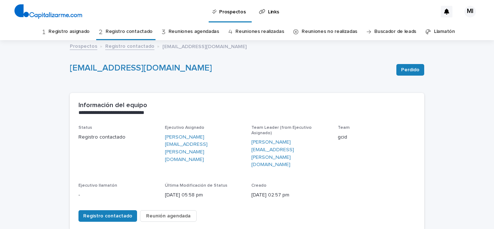
click at [123, 33] on link "Registro contactado" at bounding box center [129, 31] width 47 height 17
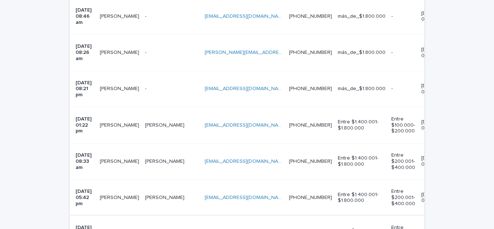
scroll to position [507, 0]
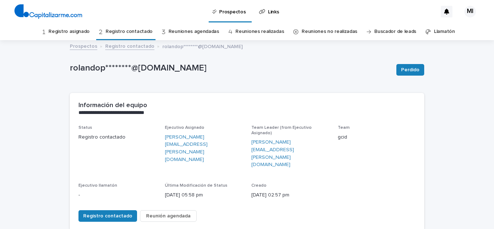
click at [83, 34] on link "Registro asignado" at bounding box center [69, 31] width 41 height 17
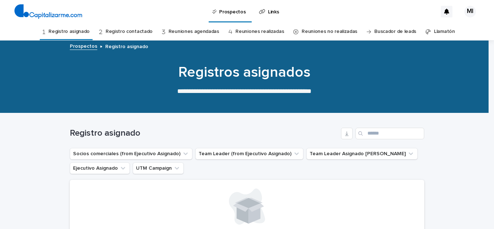
click at [144, 31] on link "Registro contactado" at bounding box center [129, 31] width 47 height 17
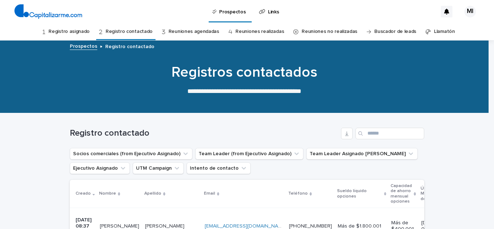
click at [71, 31] on link "Registro asignado" at bounding box center [69, 31] width 41 height 17
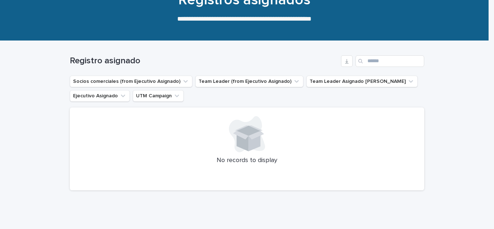
scroll to position [96, 0]
